Goal: Consume media (video, audio): Consume media (video, audio)

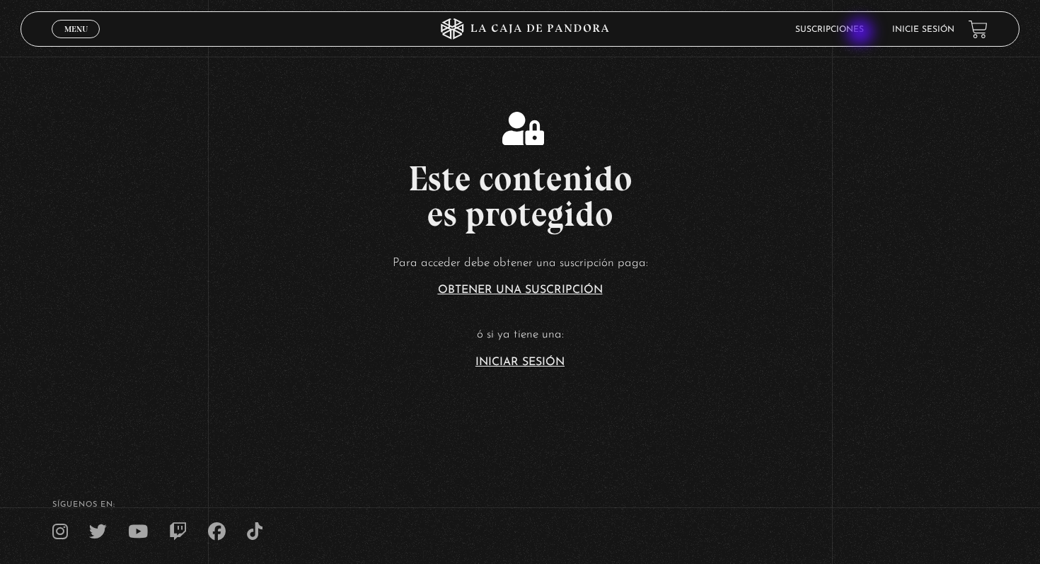
click at [861, 33] on link "Suscripciones" at bounding box center [829, 29] width 69 height 8
click at [912, 33] on link "Inicie sesión" at bounding box center [923, 29] width 62 height 8
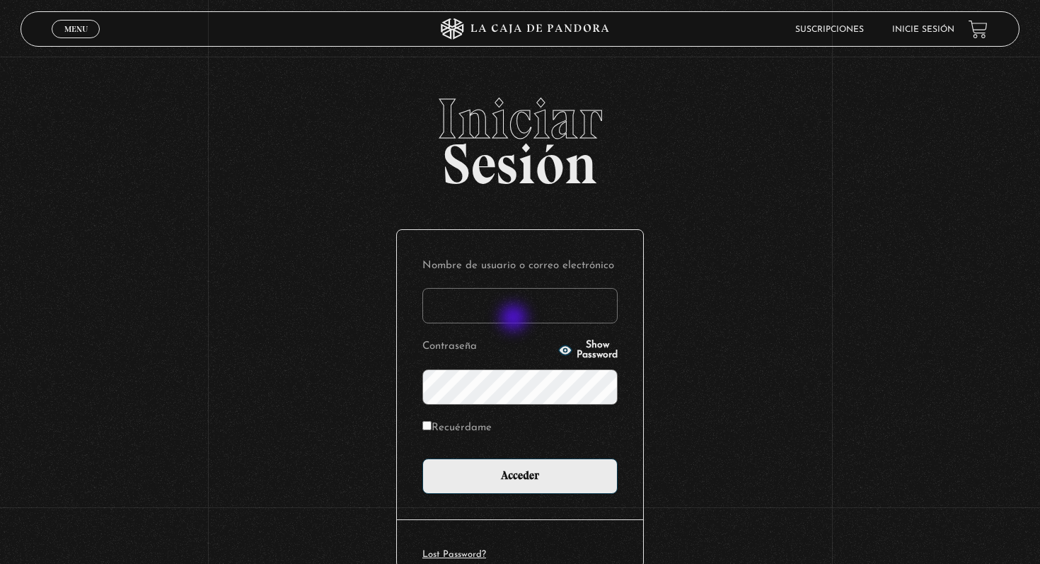
click at [515, 319] on input "Nombre de usuario o correo electrónico" at bounding box center [519, 305] width 195 height 35
type input "[EMAIL_ADDRESS][DOMAIN_NAME]"
click at [422, 458] on input "Acceder" at bounding box center [519, 475] width 195 height 35
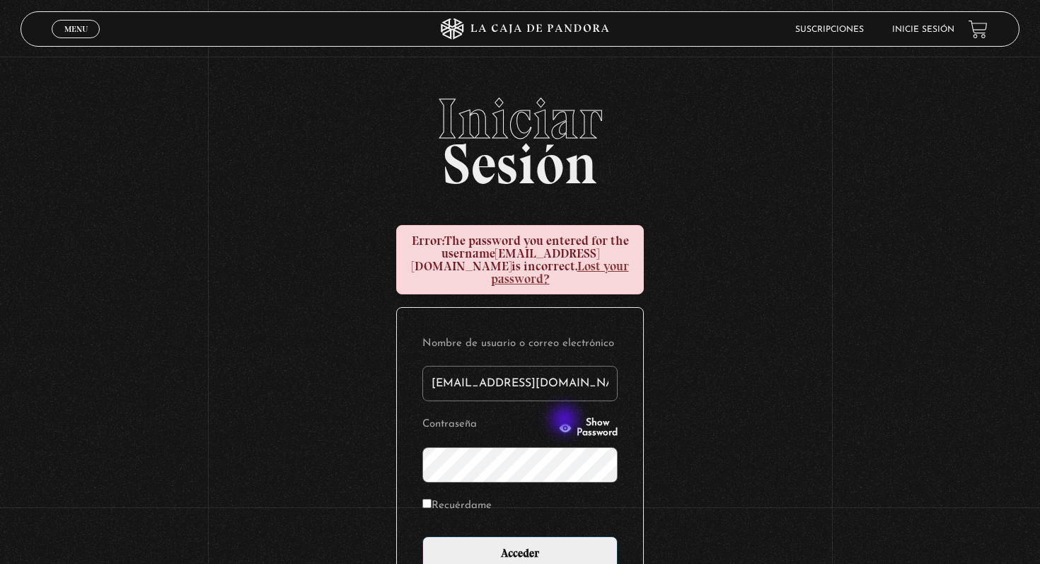
click at [576, 419] on span "Show Password" at bounding box center [596, 428] width 41 height 20
click at [422, 536] on input "Acceder" at bounding box center [519, 553] width 195 height 35
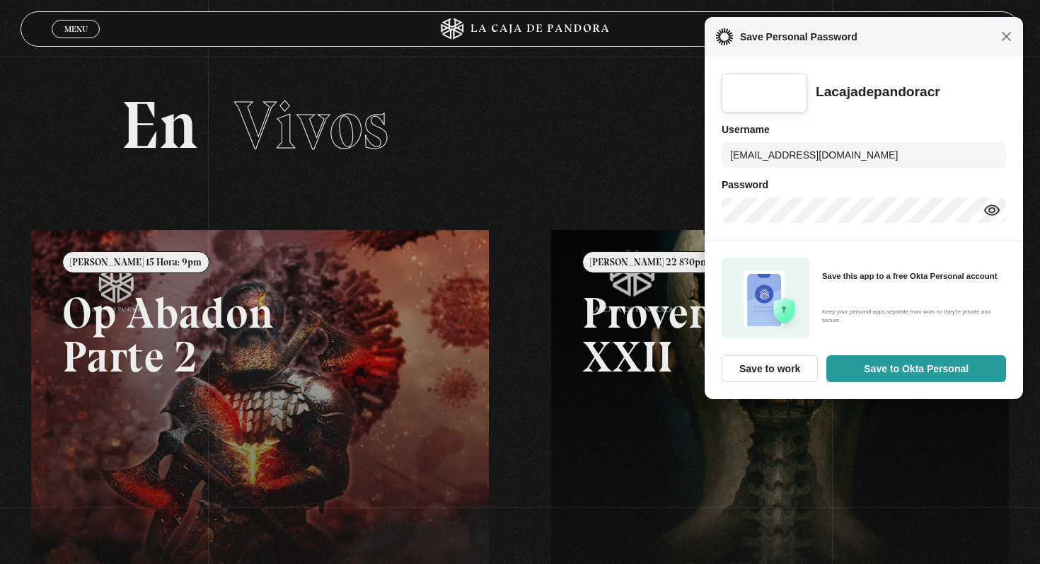
click at [1001, 37] on span "Close" at bounding box center [1006, 36] width 11 height 11
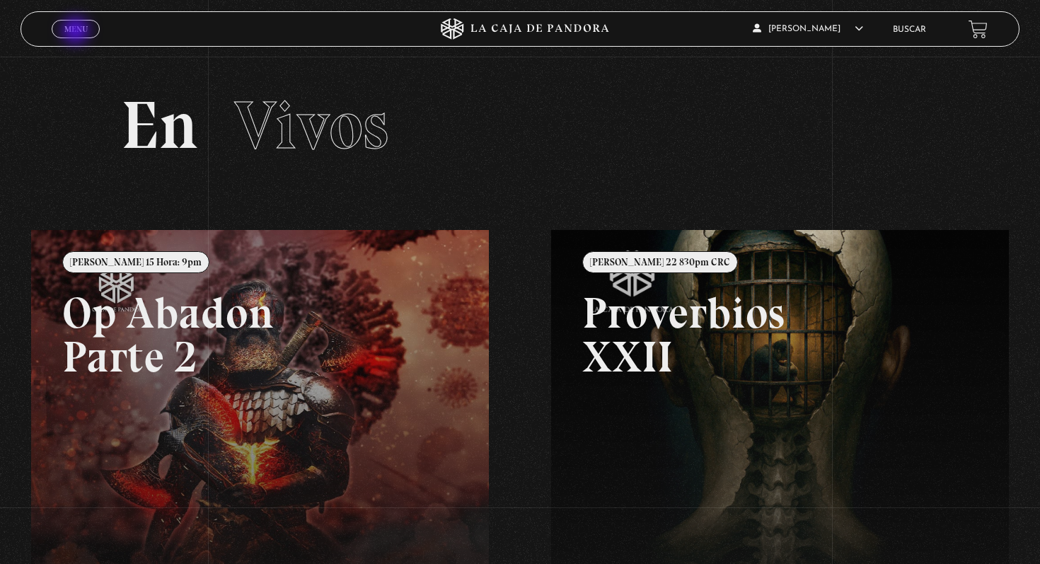
click at [77, 32] on span "Menu" at bounding box center [75, 29] width 23 height 8
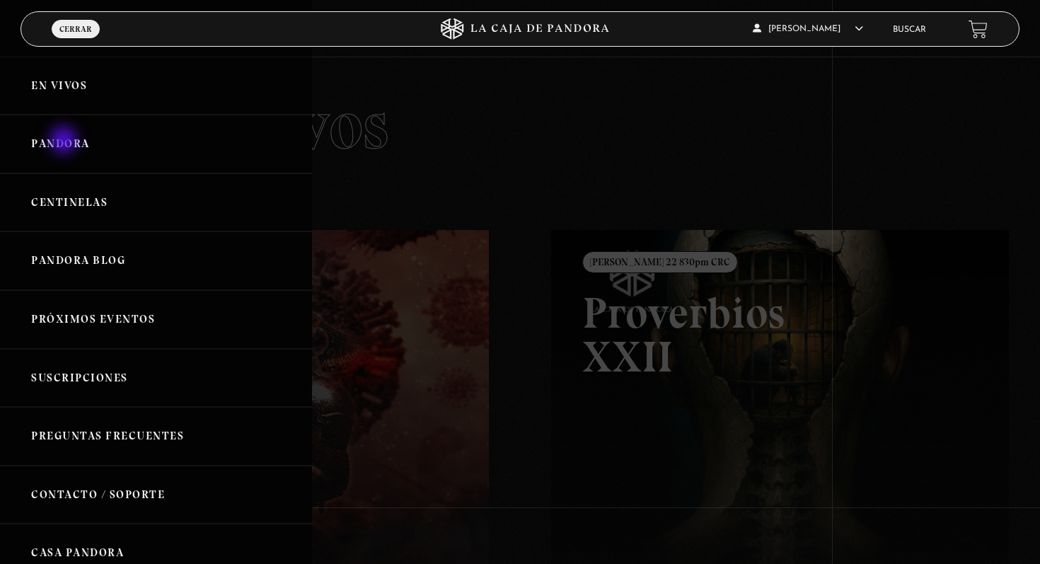
click at [65, 141] on link "Pandora" at bounding box center [156, 144] width 312 height 59
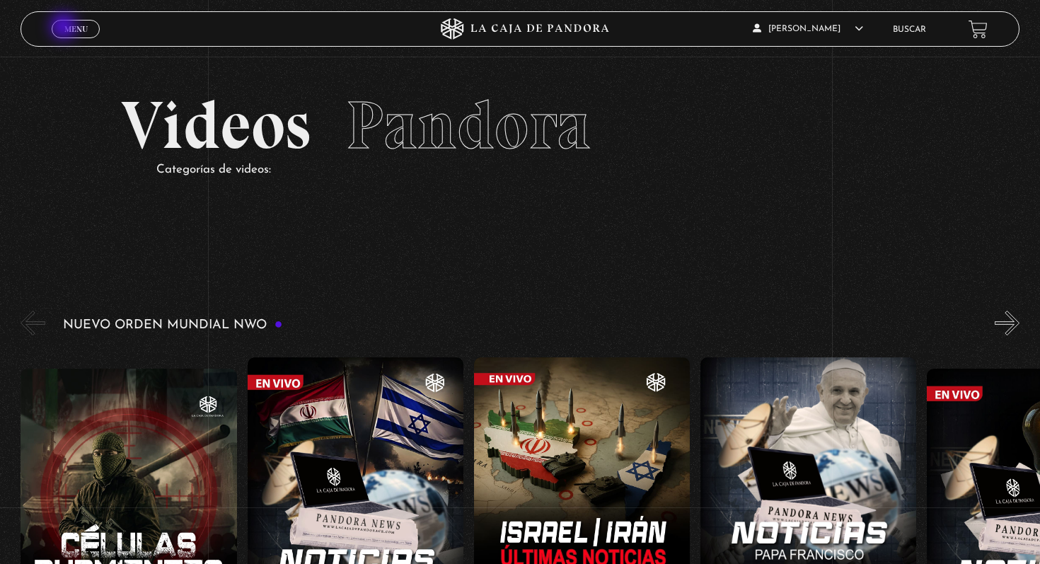
click at [65, 28] on span "Menu" at bounding box center [75, 29] width 23 height 8
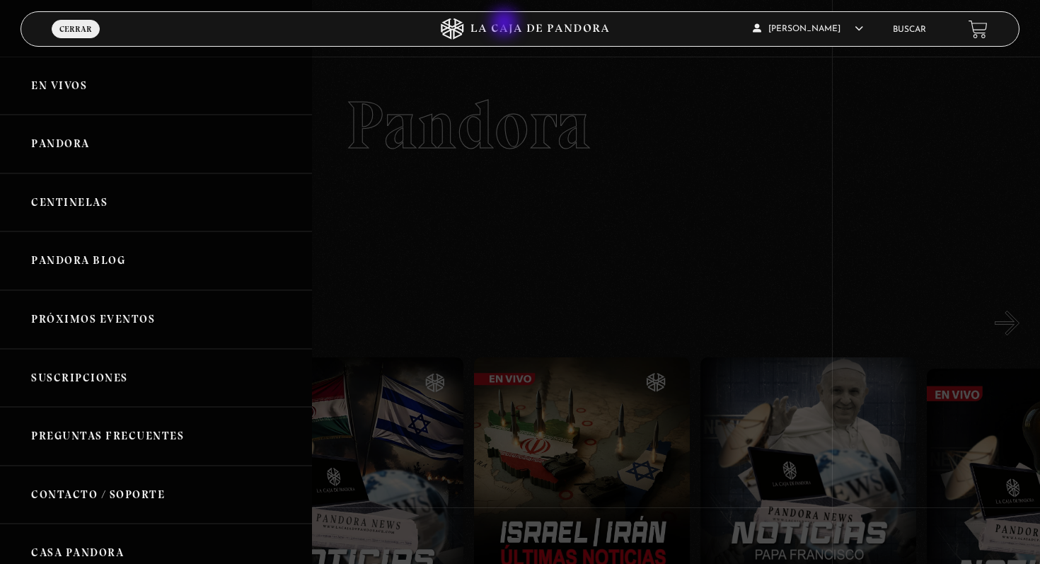
click at [506, 24] on icon at bounding box center [519, 28] width 312 height 21
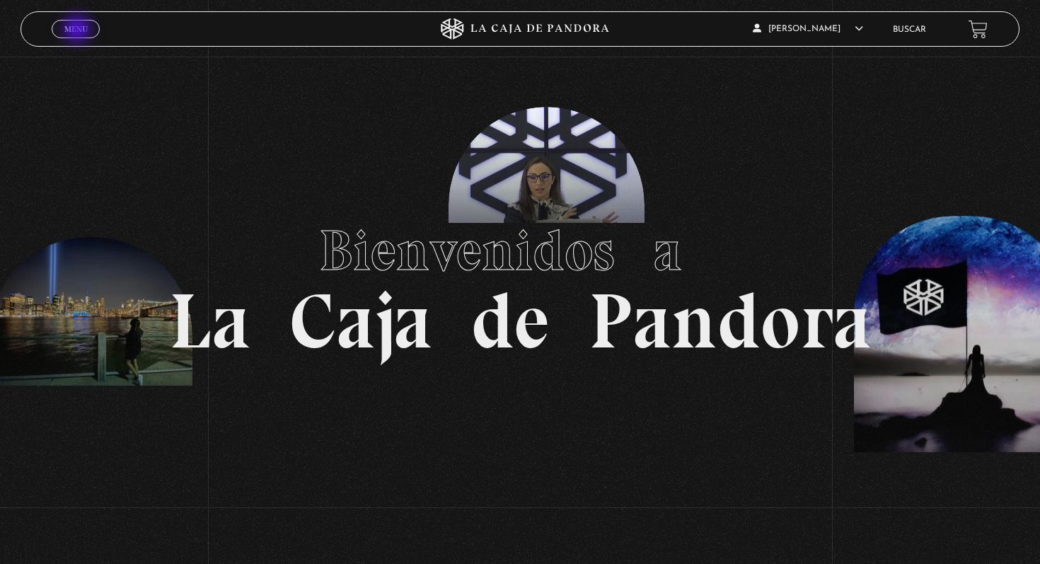
click at [78, 30] on span "Menu" at bounding box center [75, 29] width 23 height 8
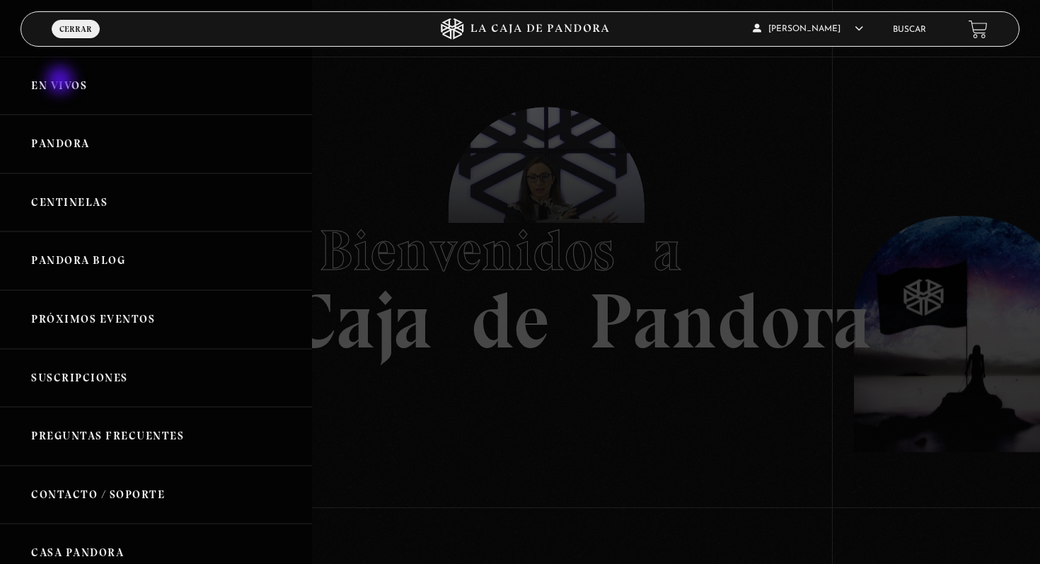
click at [62, 81] on link "En vivos" at bounding box center [156, 86] width 312 height 59
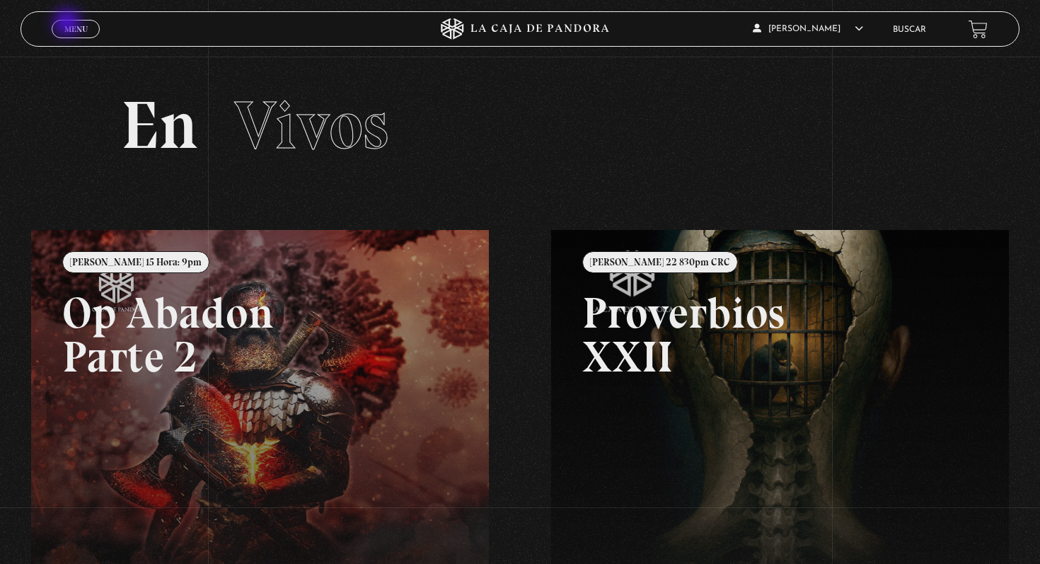
click at [69, 25] on span "Menu" at bounding box center [75, 29] width 23 height 8
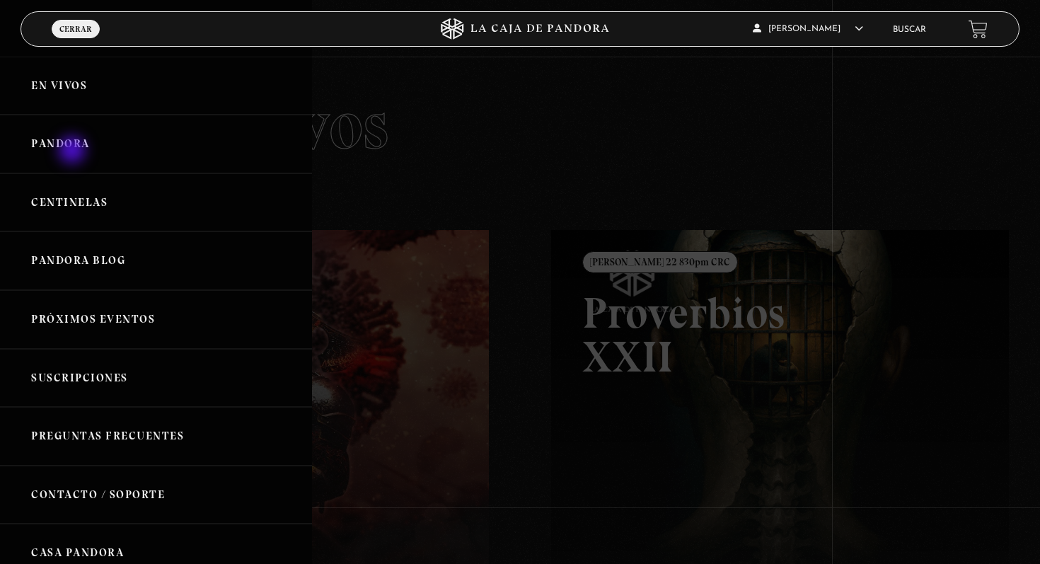
click at [74, 151] on link "Pandora" at bounding box center [156, 144] width 312 height 59
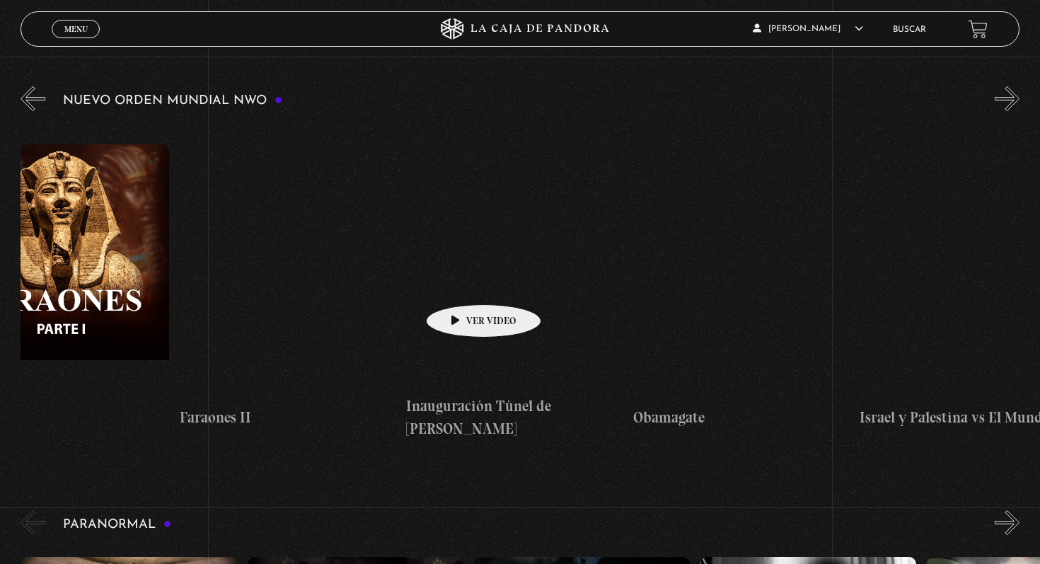
scroll to position [0, 15326]
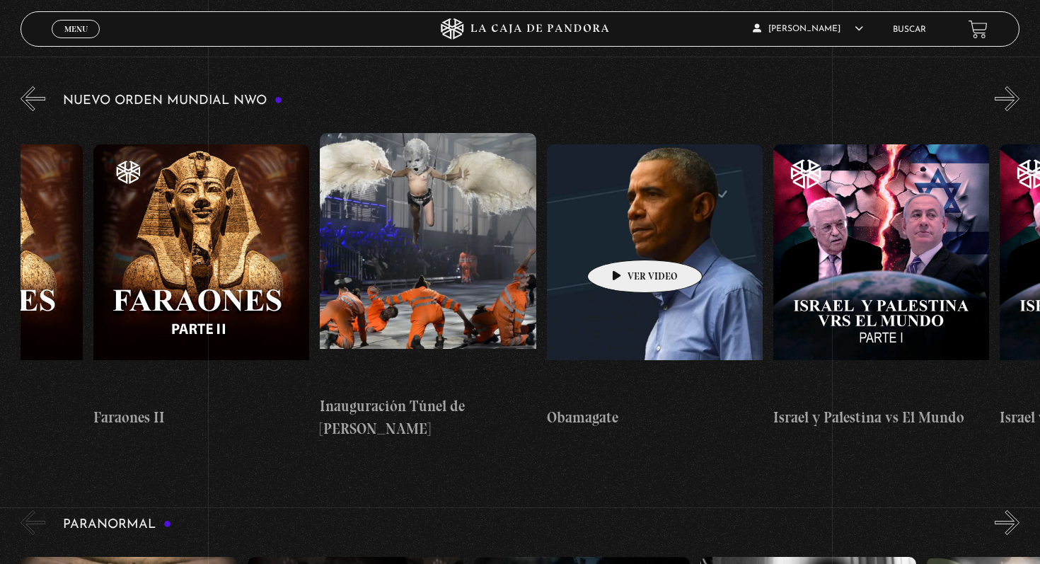
click at [622, 238] on figure at bounding box center [655, 271] width 216 height 255
